Goal: Communication & Community: Answer question/provide support

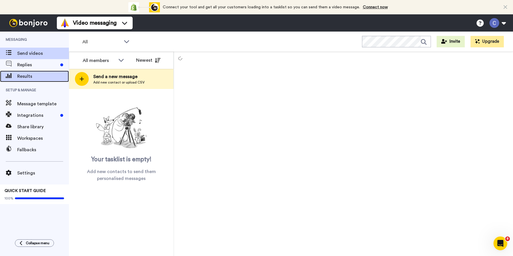
click at [35, 76] on span "Results" at bounding box center [43, 76] width 52 height 7
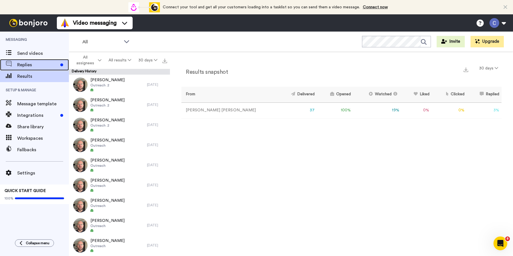
click at [34, 64] on span "Replies" at bounding box center [37, 64] width 41 height 7
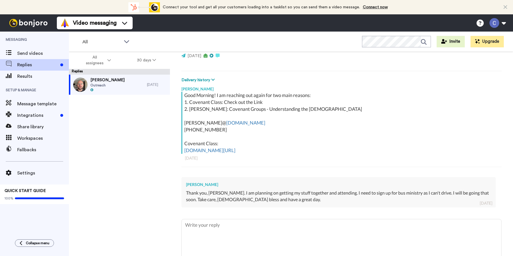
scroll to position [89, 0]
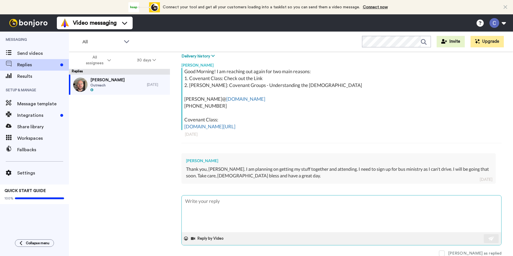
click at [224, 198] on textarea at bounding box center [342, 214] width 320 height 37
type textarea "x"
type textarea "S"
type textarea "x"
type textarea "So"
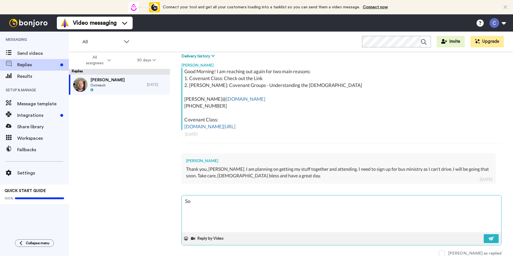
type textarea "x"
type textarea "Sou"
type textarea "x"
type textarea "Soun"
type textarea "x"
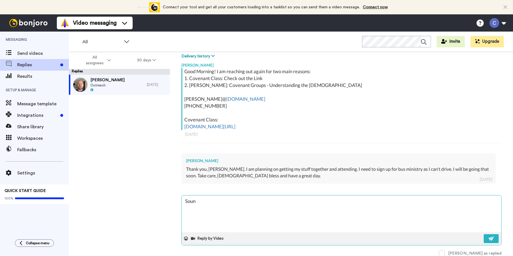
type textarea "Sound"
type textarea "x"
type textarea "Sounds"
type textarea "x"
type textarea "Sounds"
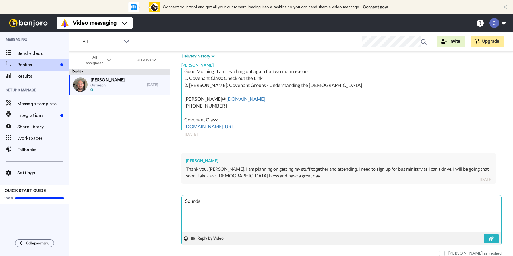
type textarea "x"
type textarea "Sounds g"
type textarea "x"
type textarea "Sounds gr"
type textarea "x"
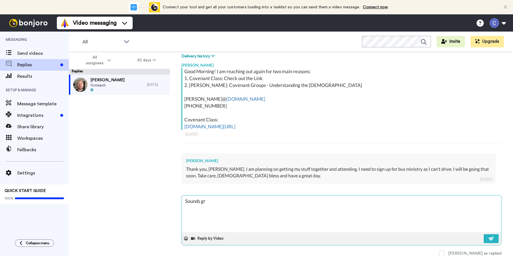
type textarea "Sounds gre"
type textarea "x"
type textarea "Sounds grea"
type textarea "x"
type textarea "Sounds great"
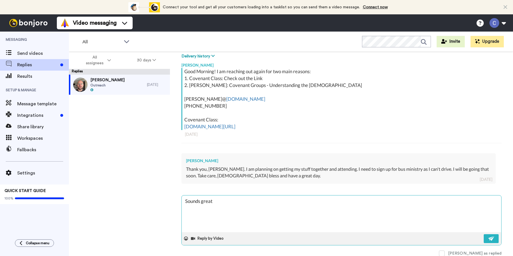
type textarea "x"
type textarea "Sounds great!"
click at [493, 236] on img at bounding box center [492, 238] width 6 height 5
type textarea "x"
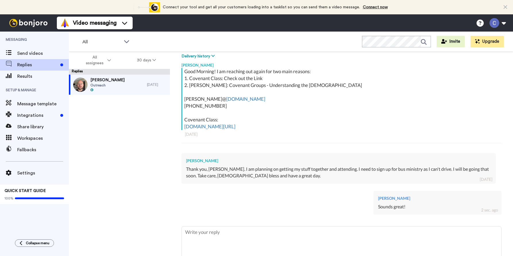
type textarea "x"
